Goal: Task Accomplishment & Management: Use online tool/utility

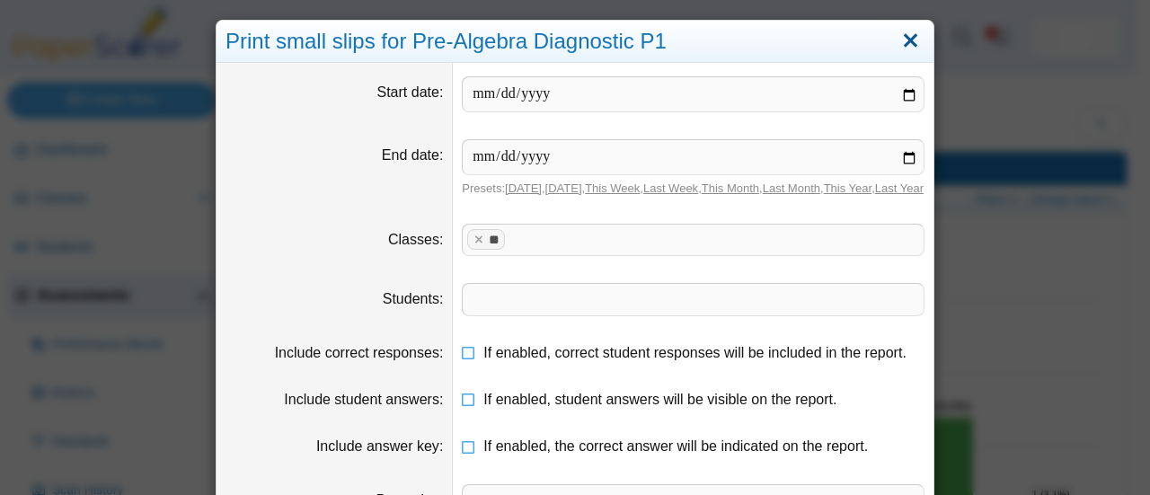
click at [900, 39] on link "Close" at bounding box center [910, 41] width 28 height 31
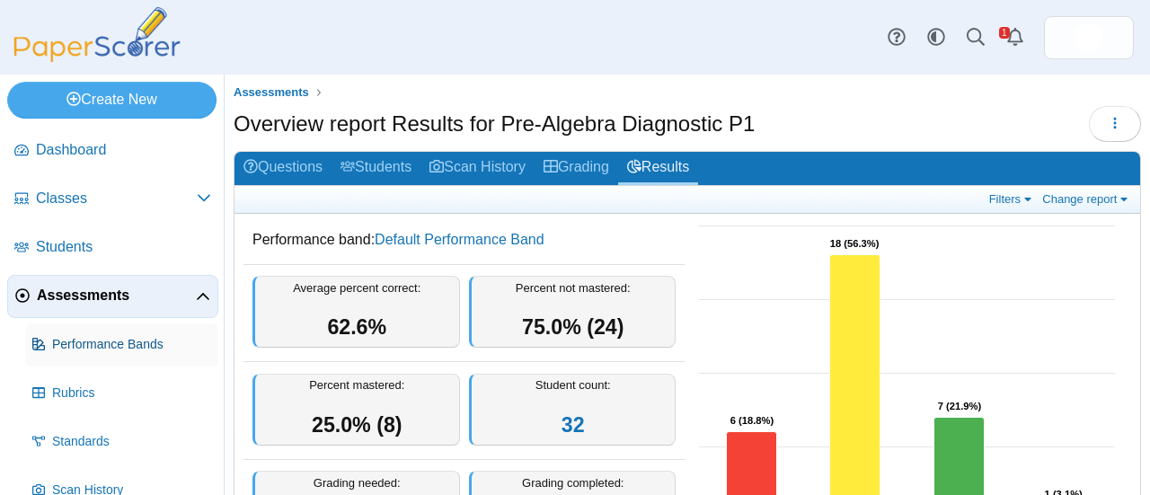
scroll to position [124, 0]
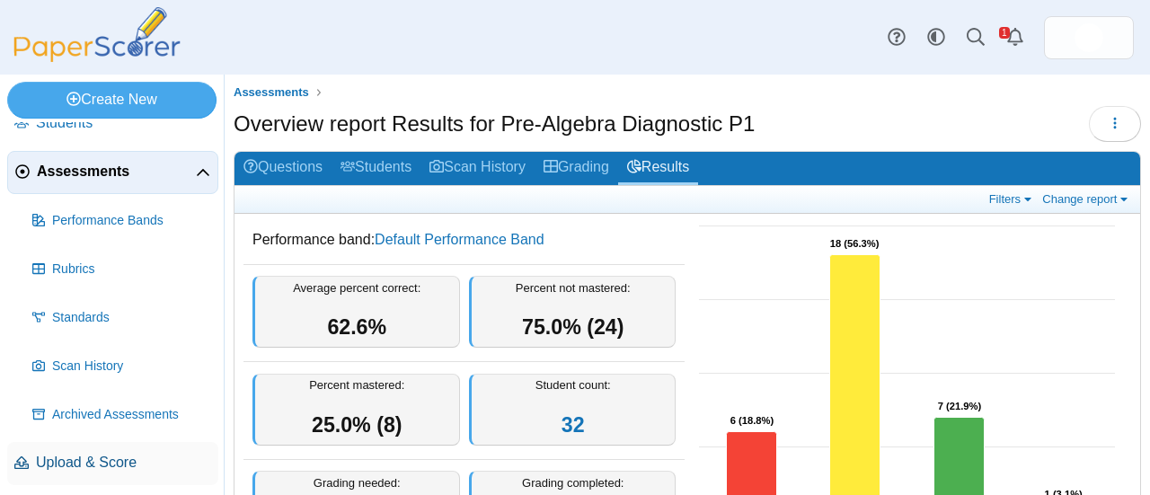
click at [112, 462] on span "Upload & Score" at bounding box center [123, 463] width 175 height 20
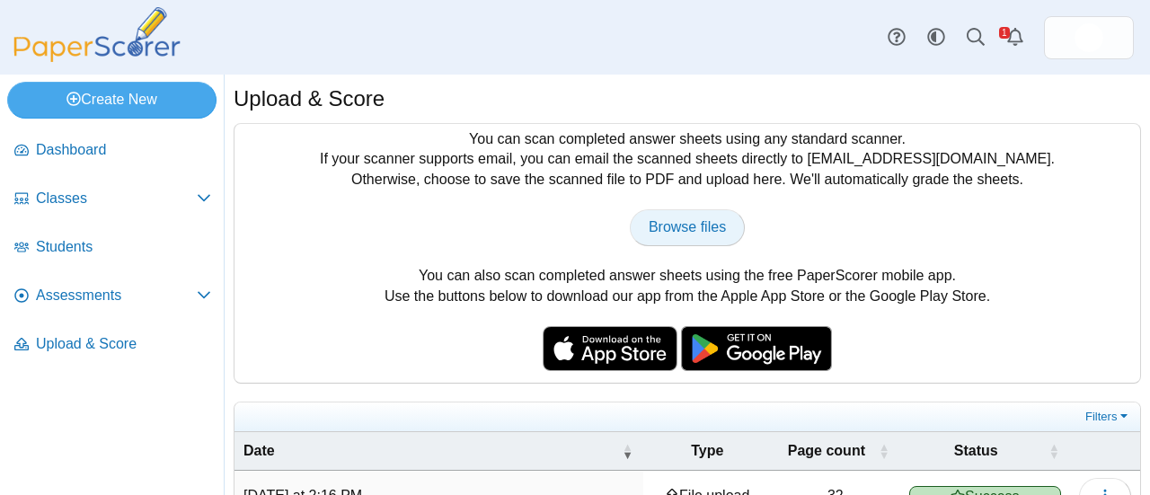
click at [688, 228] on span "Browse files" at bounding box center [687, 226] width 77 height 15
type input "**********"
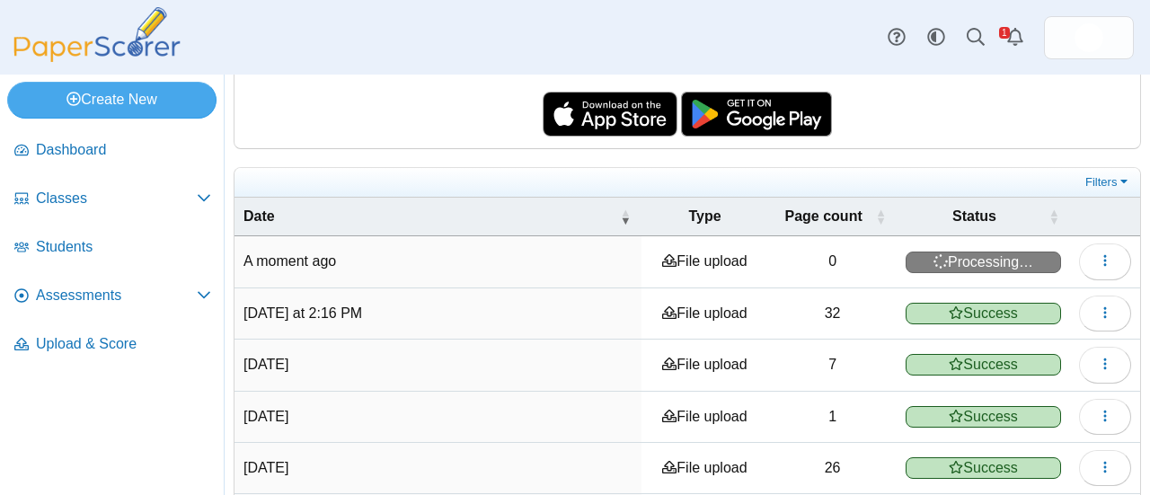
scroll to position [226, 0]
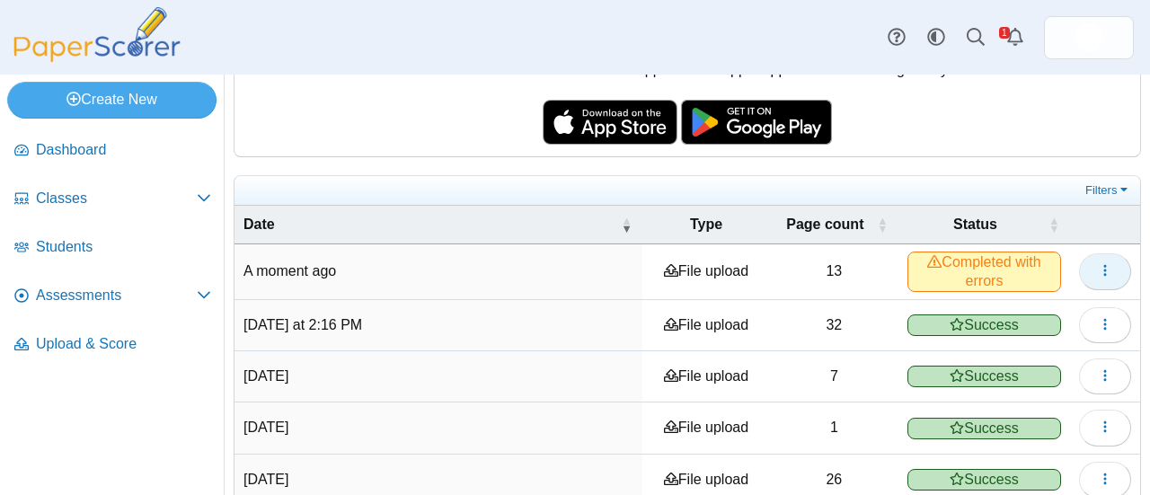
click at [1098, 267] on icon "button" at bounding box center [1105, 270] width 14 height 14
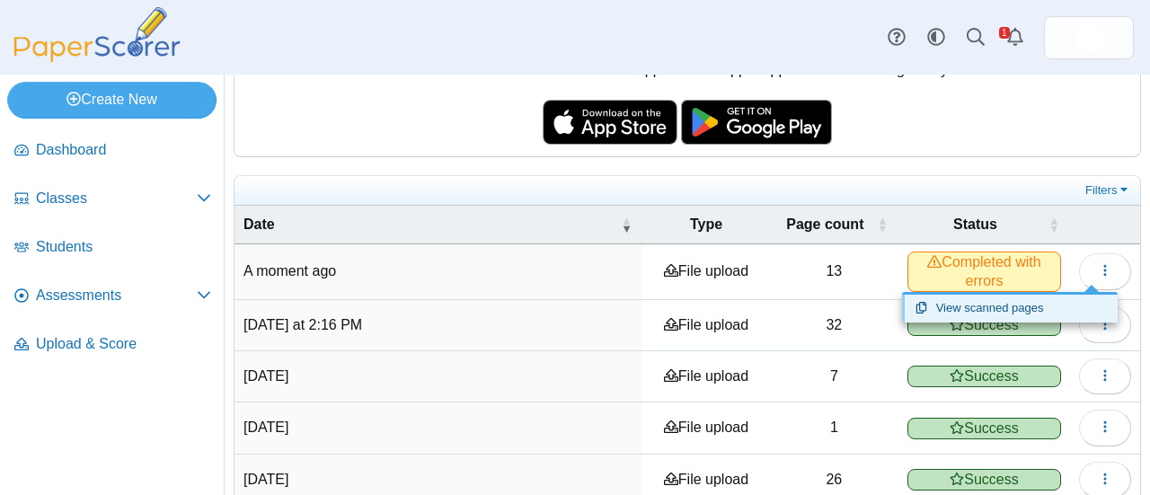
click at [993, 310] on link "View scanned pages" at bounding box center [1010, 308] width 216 height 27
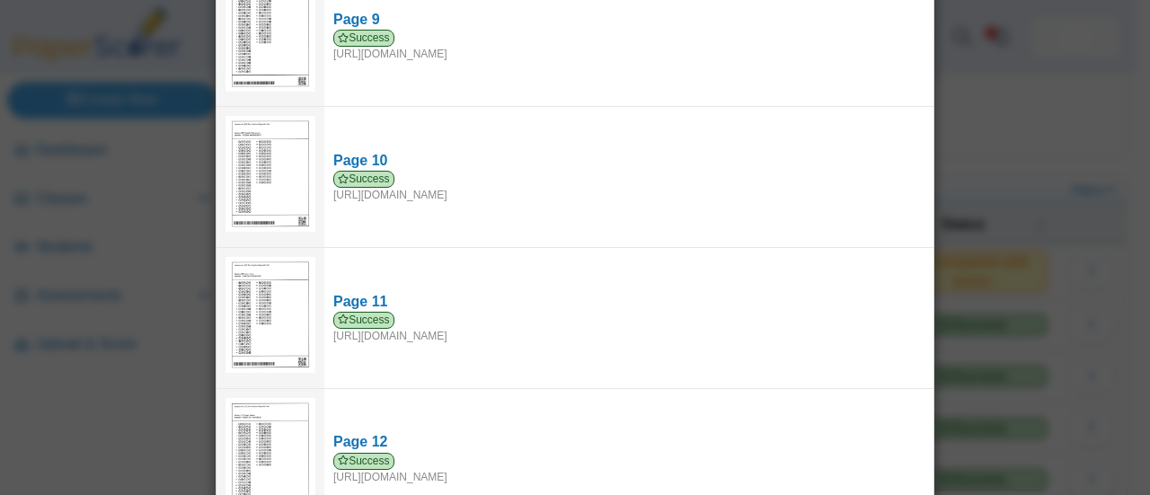
scroll to position [1415, 0]
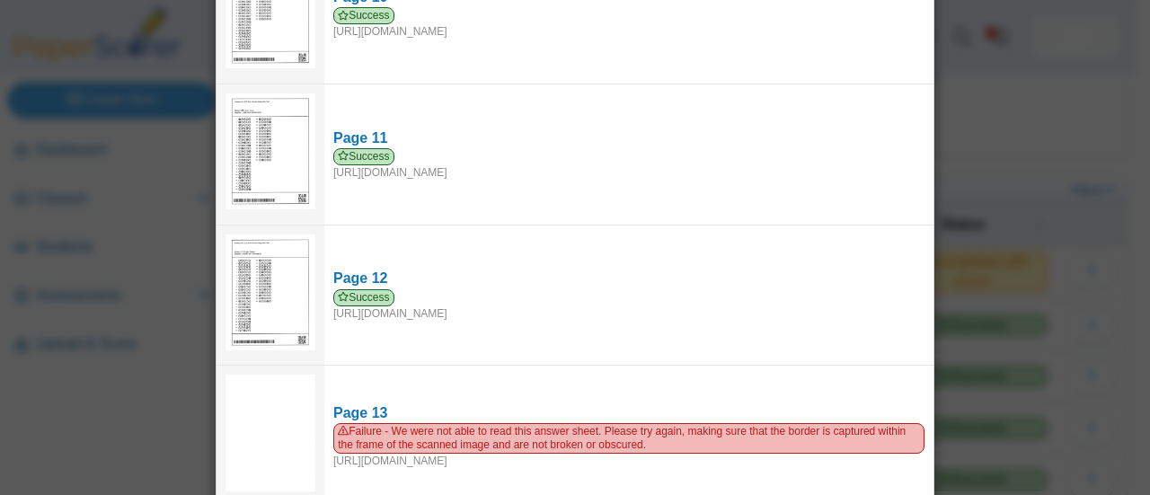
click at [971, 260] on div "Viewing upload details Scan results: 12 Successful scans | 1 Failed scans Page …" at bounding box center [575, 247] width 1150 height 495
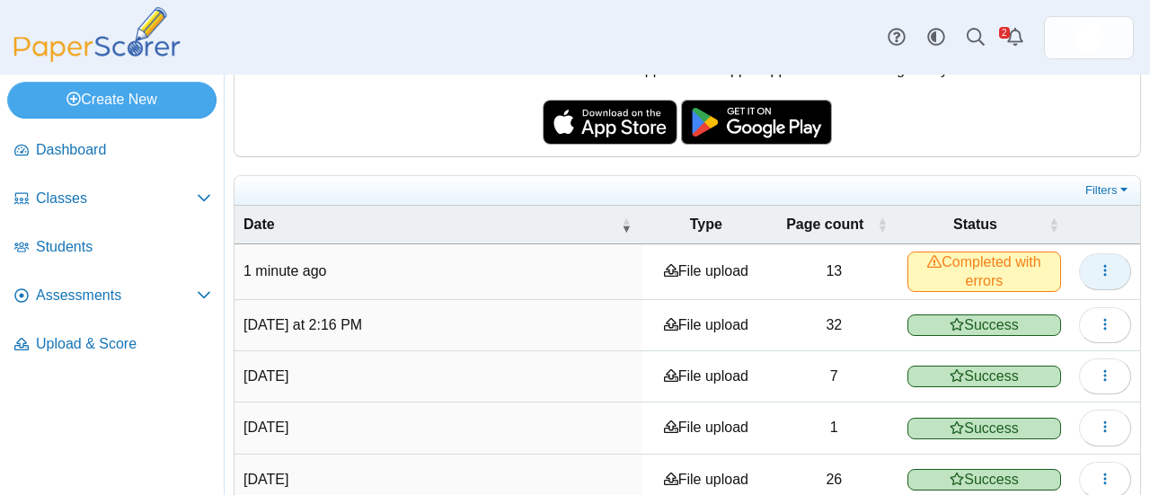
click at [1103, 270] on use "button" at bounding box center [1104, 271] width 3 height 12
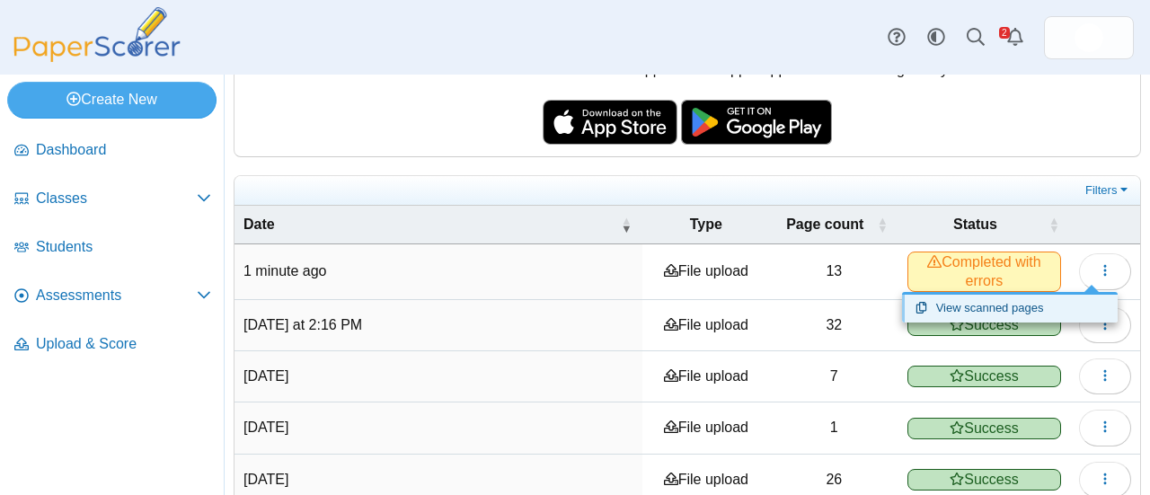
click at [986, 312] on link "View scanned pages" at bounding box center [1010, 308] width 216 height 27
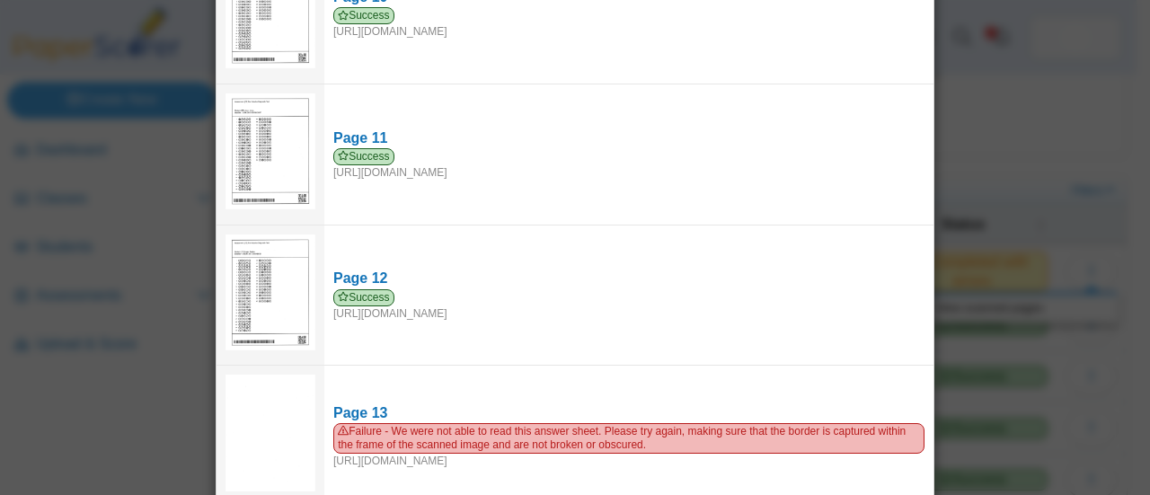
click at [978, 366] on div "Viewing upload details Scan results: 12 Successful scans | 1 Failed scans Page …" at bounding box center [575, 247] width 1150 height 495
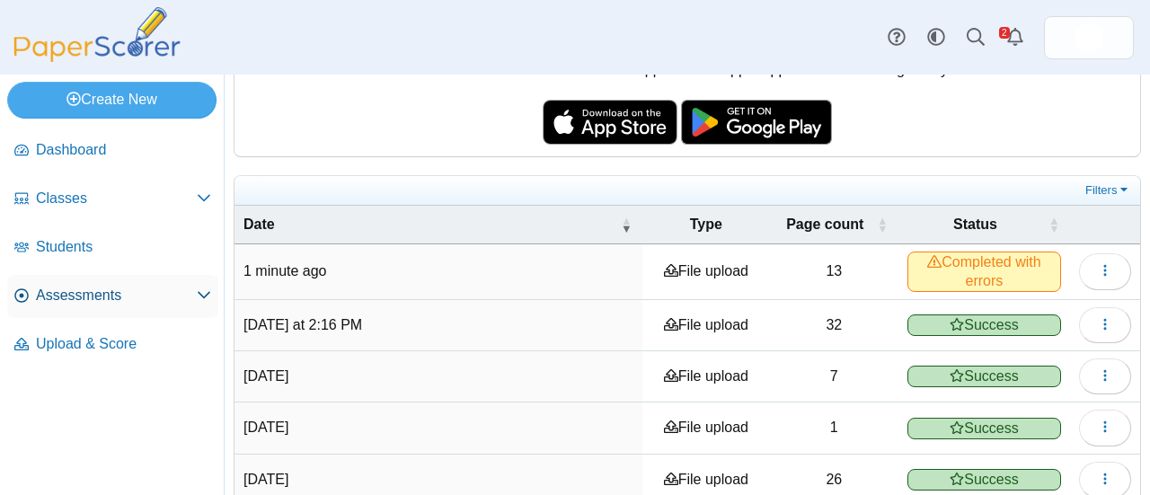
click at [66, 300] on span "Assessments" at bounding box center [116, 296] width 161 height 20
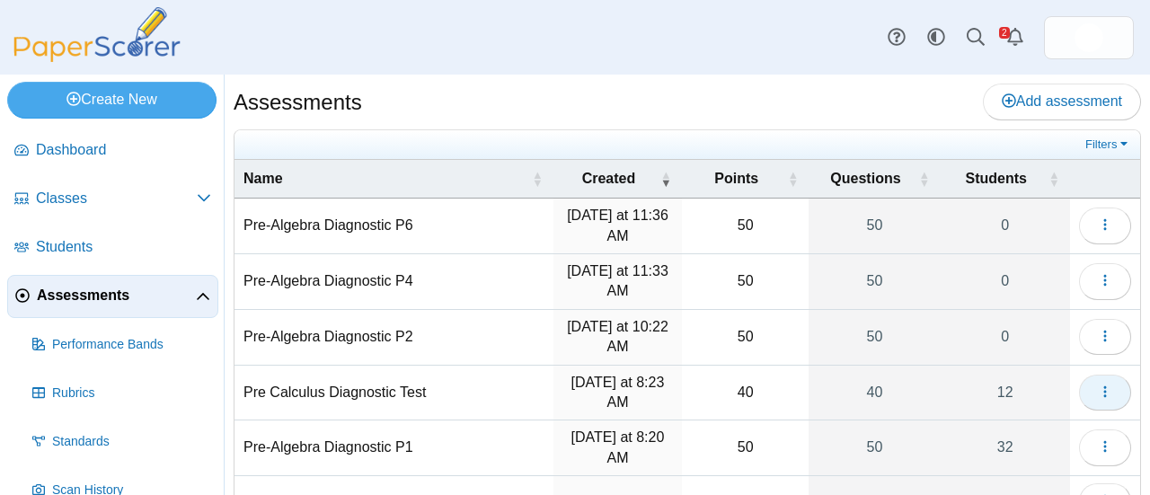
click at [1098, 389] on icon "button" at bounding box center [1105, 391] width 14 height 14
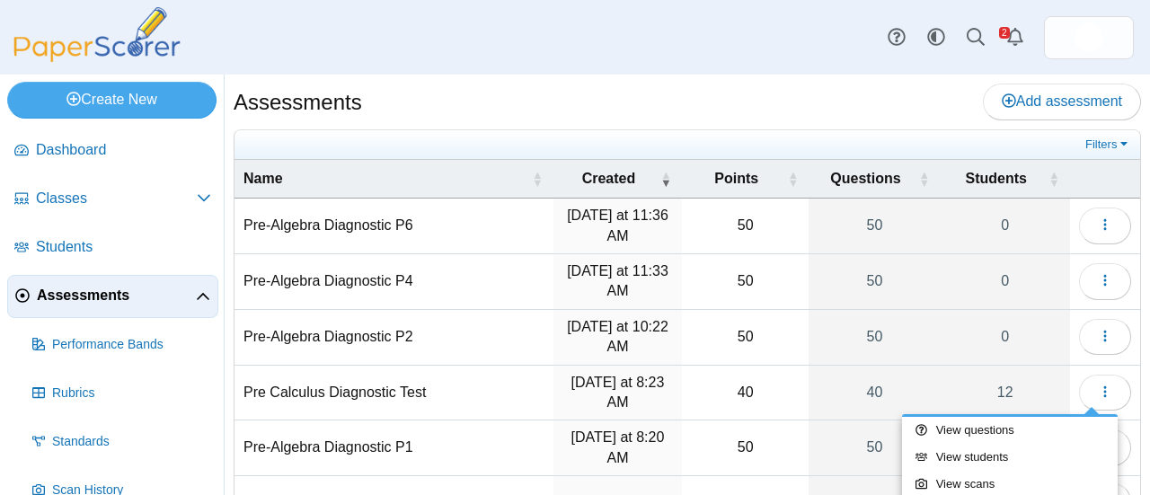
click at [858, 110] on div "Assessments Add assessment" at bounding box center [687, 104] width 907 height 40
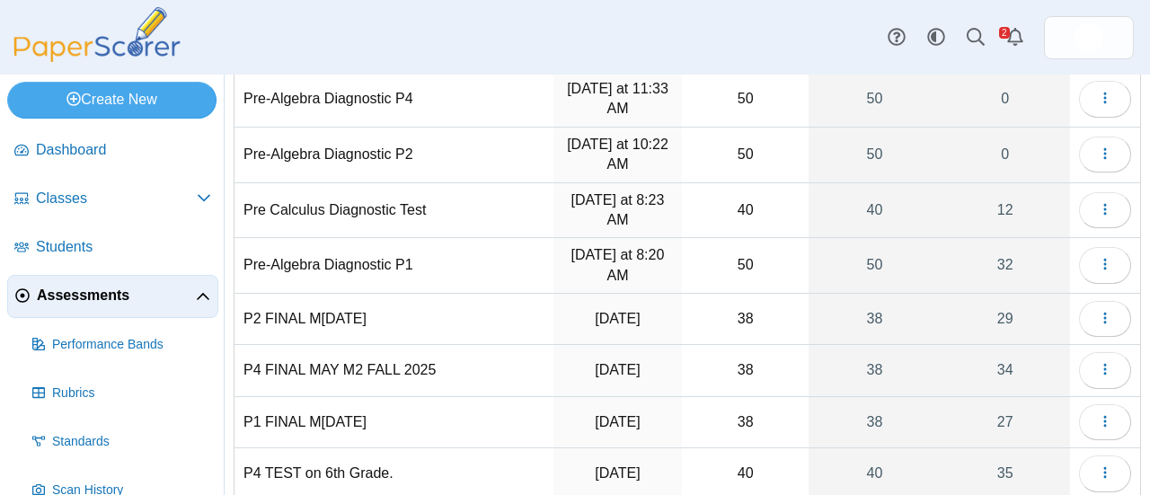
scroll to position [190, 0]
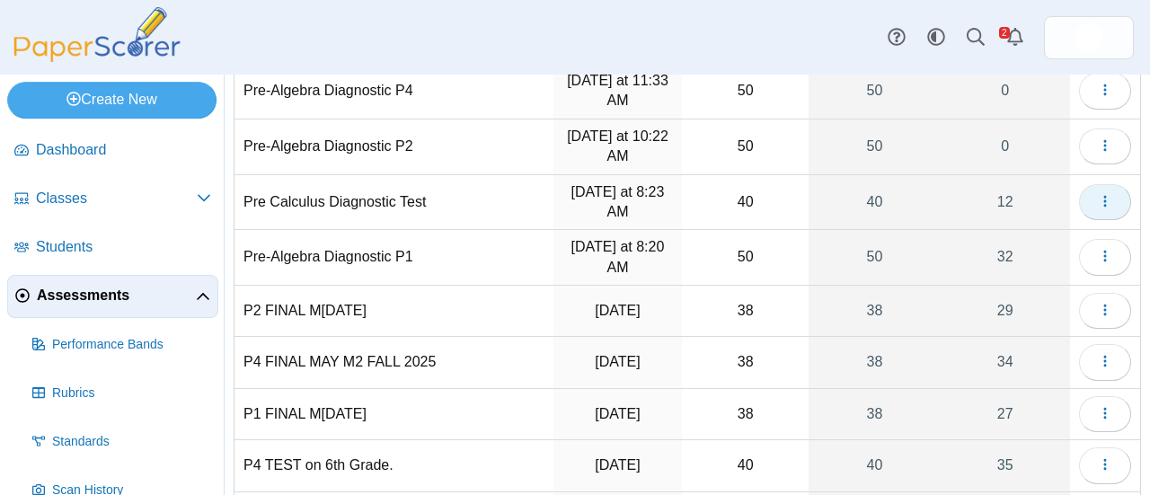
click at [1098, 195] on icon "button" at bounding box center [1105, 201] width 14 height 14
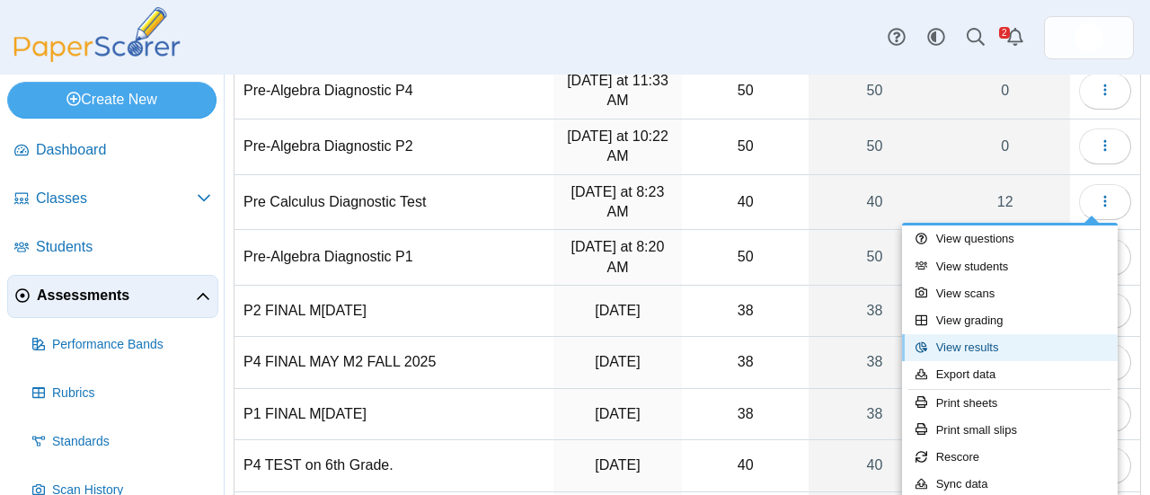
click at [1001, 356] on link "View results" at bounding box center [1010, 347] width 216 height 27
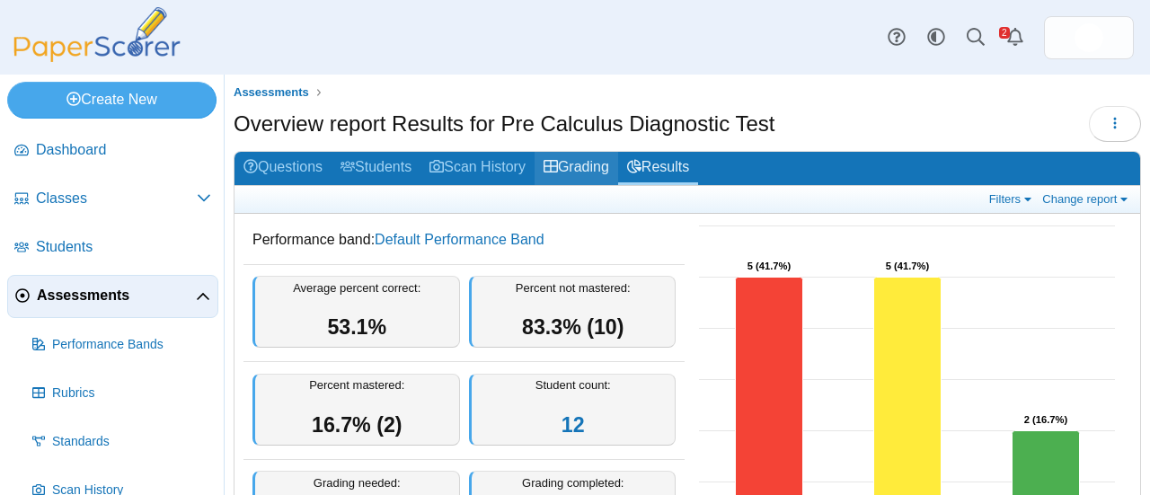
click at [587, 162] on link "Grading" at bounding box center [576, 168] width 84 height 33
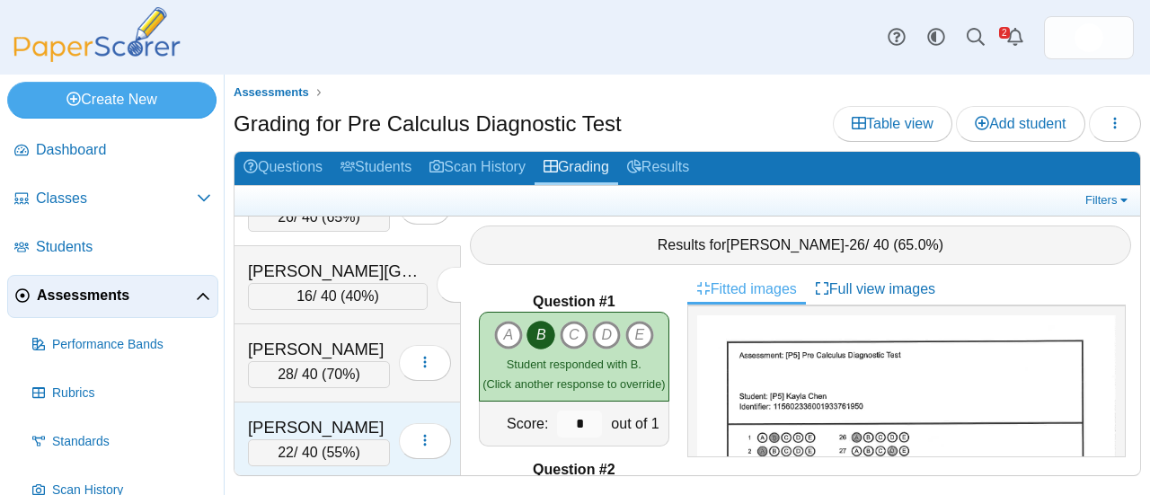
scroll to position [47, 0]
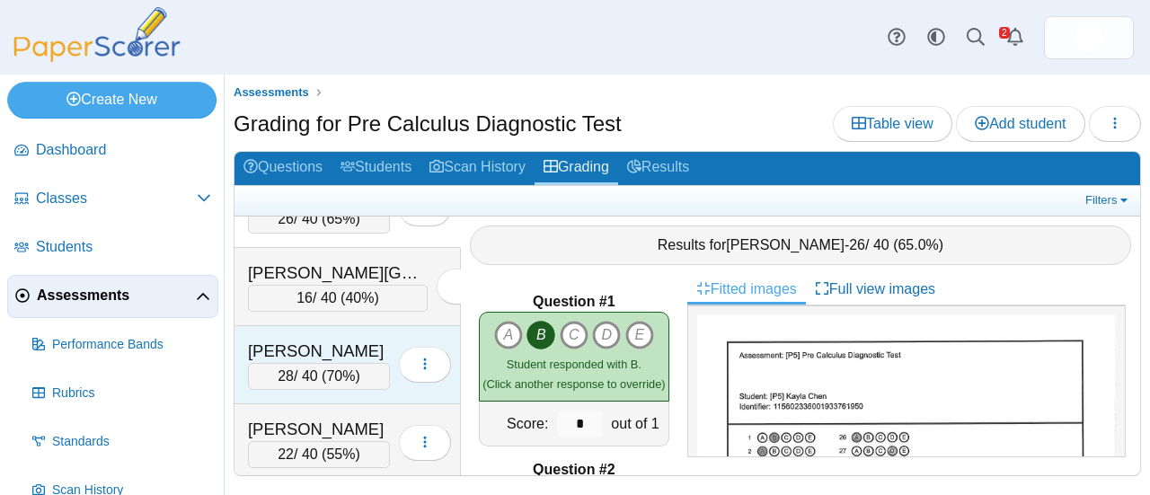
click at [358, 340] on div "[PERSON_NAME]" at bounding box center [319, 351] width 142 height 23
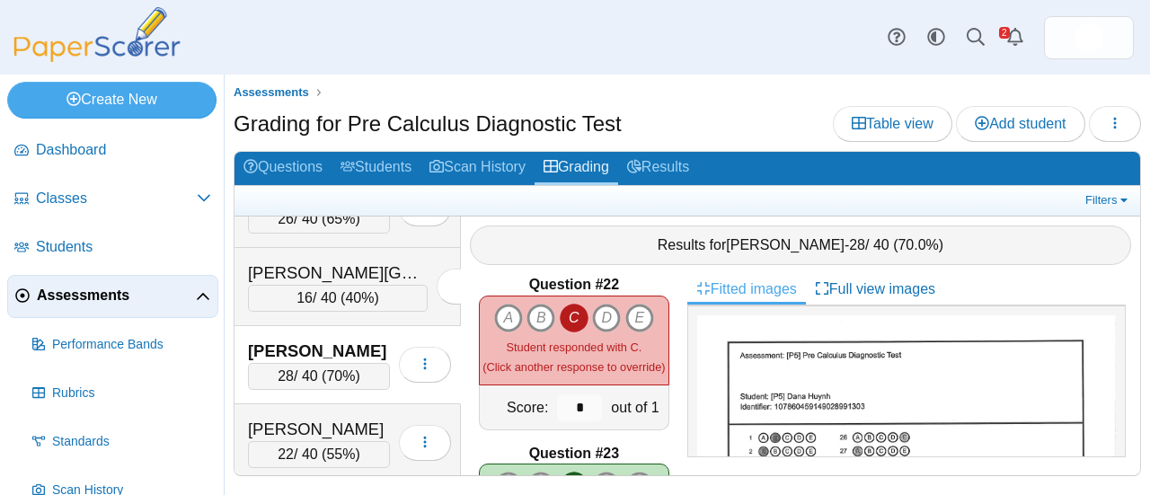
scroll to position [3551, 0]
click at [1115, 127] on use "button" at bounding box center [1115, 123] width 3 height 12
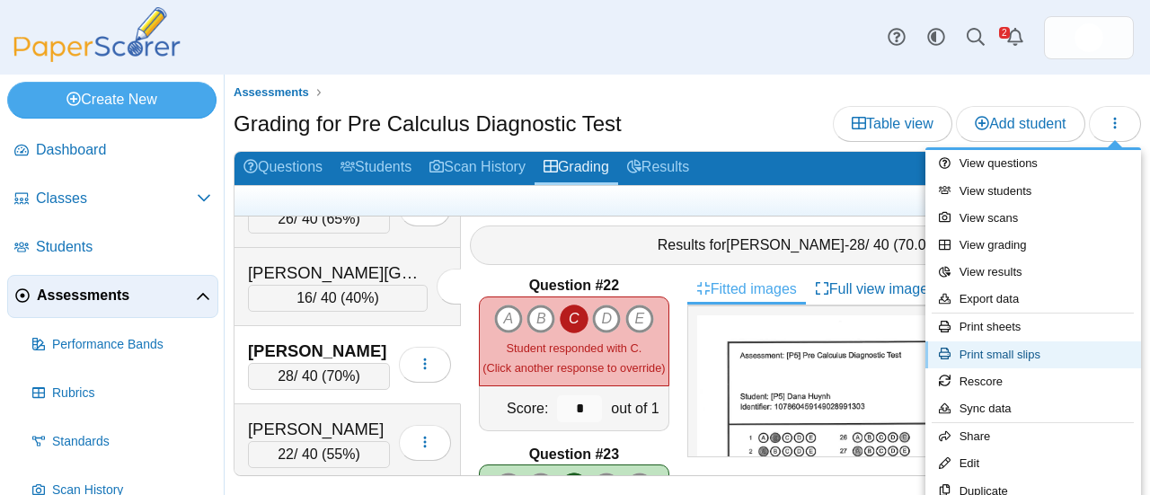
click at [1031, 357] on link "Print small slips" at bounding box center [1033, 354] width 216 height 27
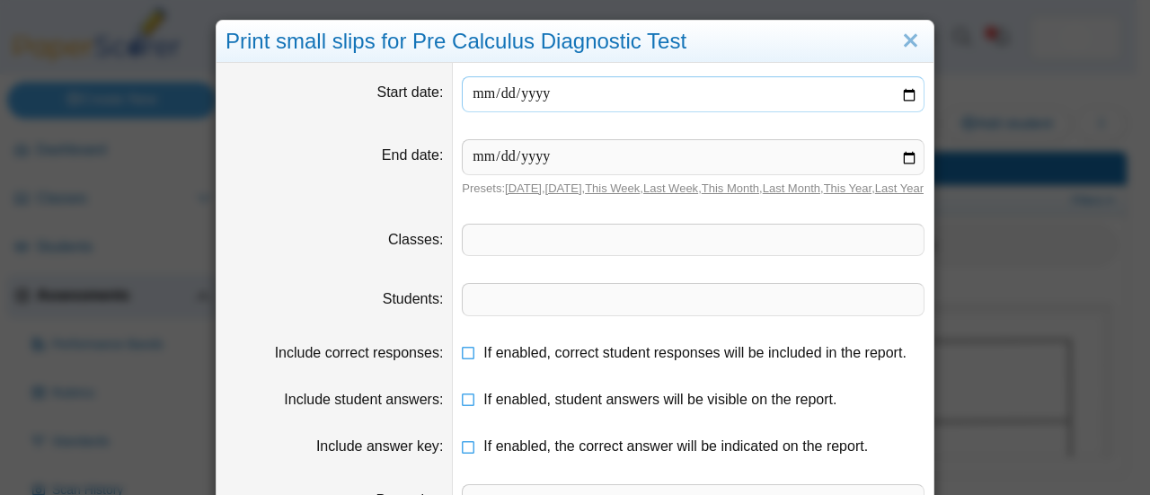
click at [906, 99] on input "date" at bounding box center [693, 94] width 463 height 36
type input "**********"
click at [905, 159] on input "date" at bounding box center [693, 157] width 463 height 36
type input "**********"
click at [514, 255] on span at bounding box center [693, 240] width 461 height 31
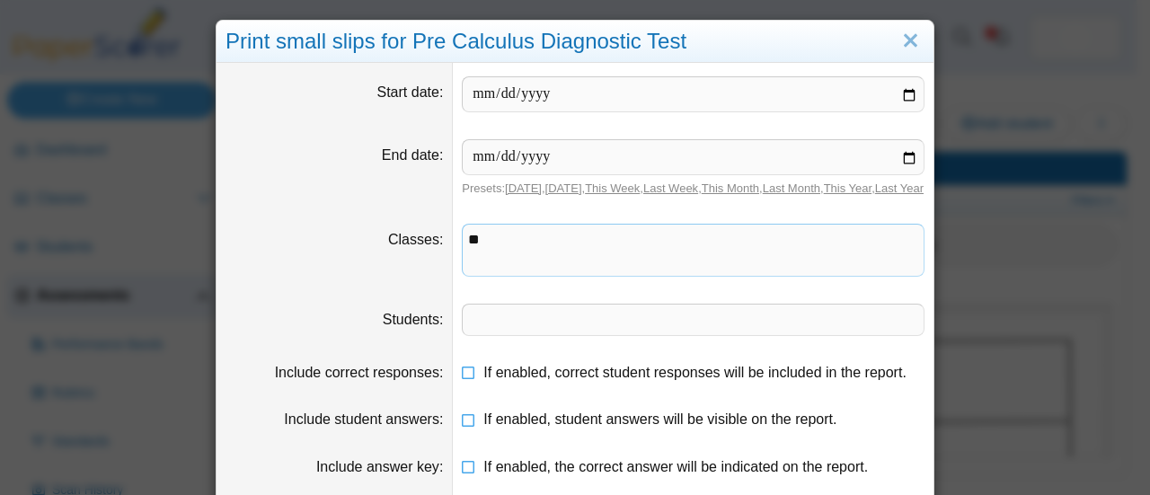
scroll to position [187, 0]
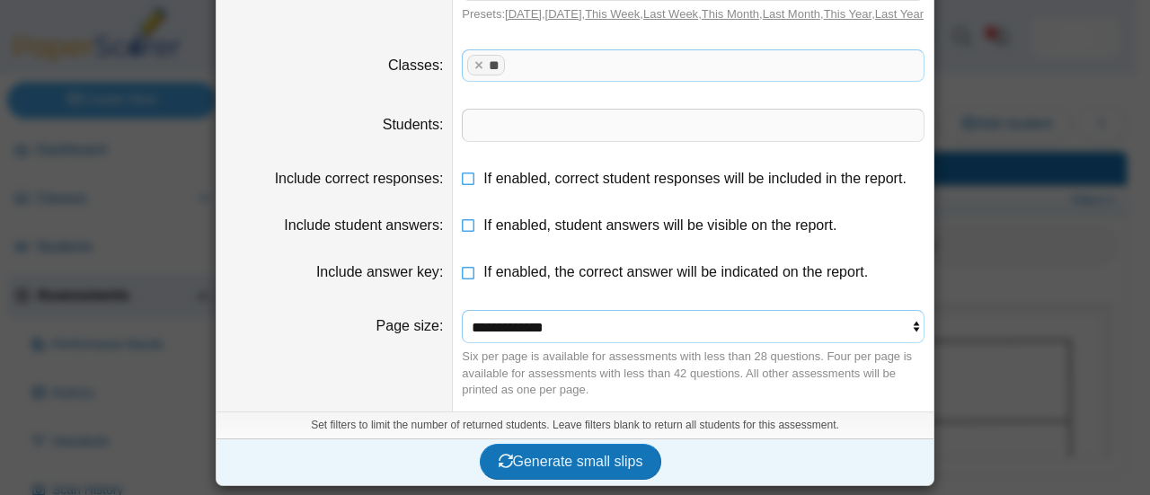
click at [887, 329] on select "**********" at bounding box center [693, 327] width 463 height 34
select select "**********"
click at [462, 311] on select "**********" at bounding box center [693, 327] width 463 height 34
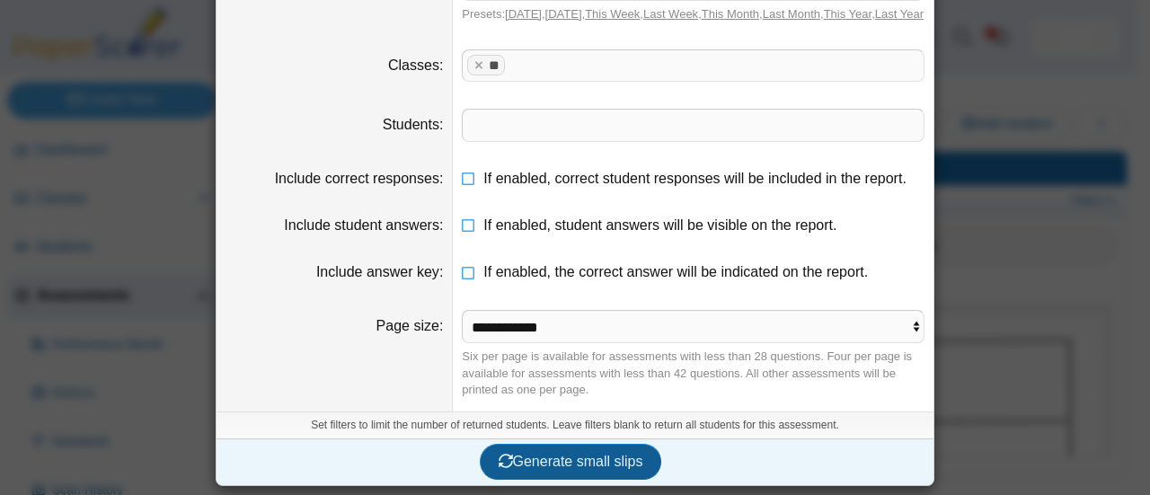
click at [534, 466] on span "Generate small slips" at bounding box center [571, 461] width 145 height 15
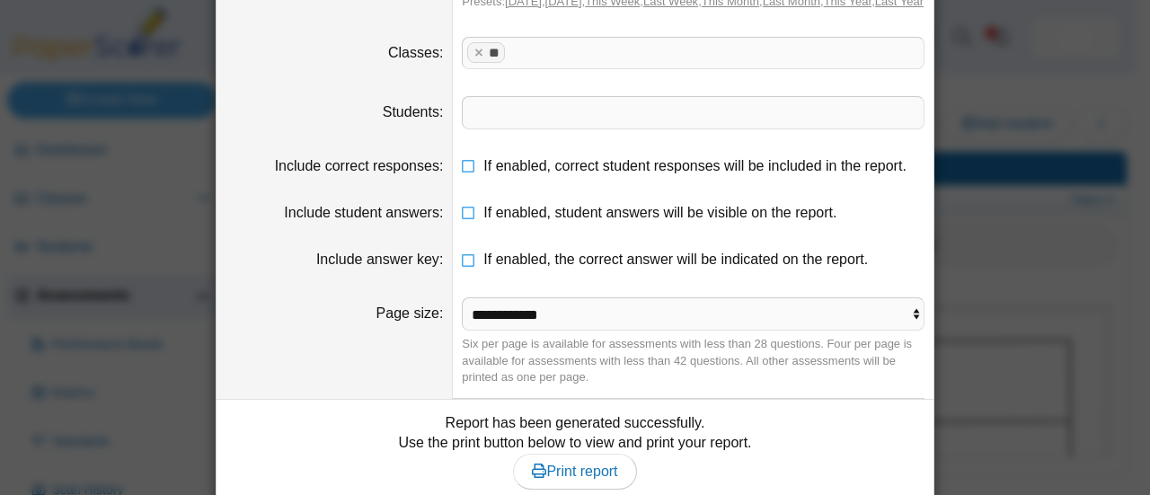
scroll to position [291, 0]
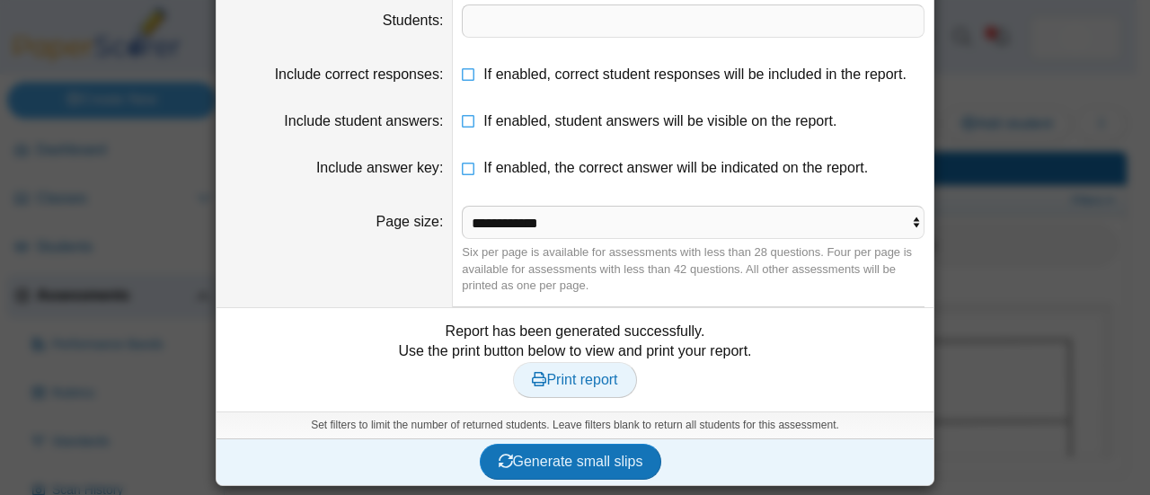
click at [564, 387] on span "Print report" at bounding box center [574, 379] width 85 height 15
